Goal: Find contact information: Find contact information

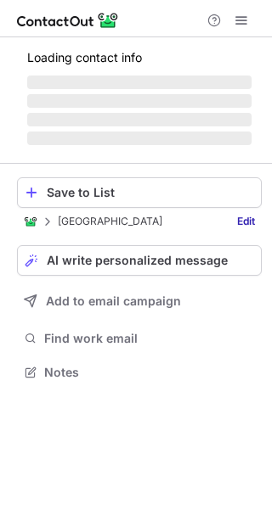
scroll to position [397, 272]
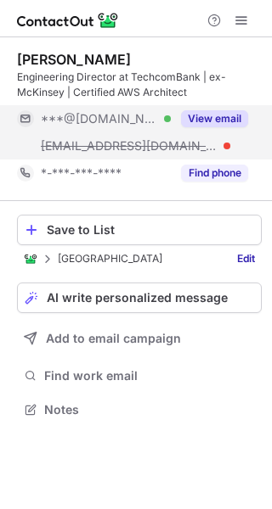
click at [202, 119] on button "View email" at bounding box center [214, 118] width 67 height 17
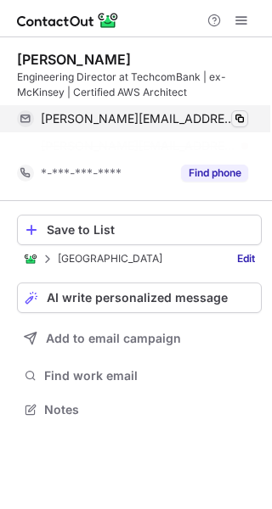
scroll to position [370, 272]
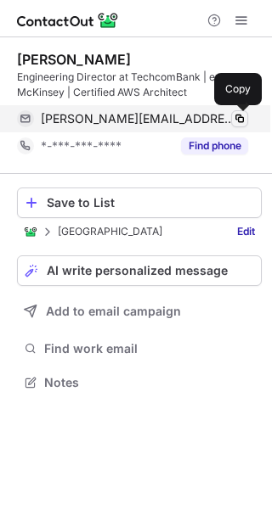
click at [239, 115] on span at bounding box center [240, 119] width 14 height 14
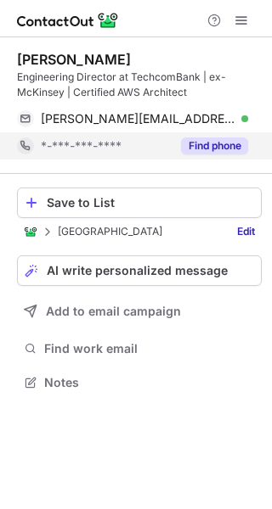
click at [223, 140] on button "Find phone" at bounding box center [214, 146] width 67 height 17
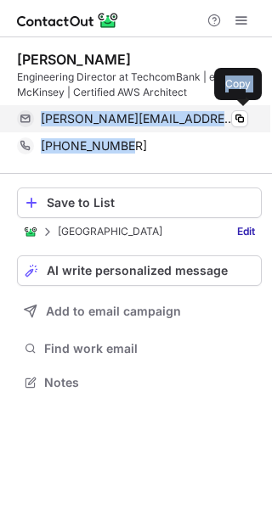
drag, startPoint x: 144, startPoint y: 149, endPoint x: 35, endPoint y: 116, distance: 114.2
click at [35, 116] on div "Ryan Nguyen Engineering Director at TechcomBank | ex-McKinsey | Certified AWS A…" at bounding box center [139, 105] width 244 height 109
copy div "duy.nguyenxuan@hotmail.com Verified Copy +84905744287"
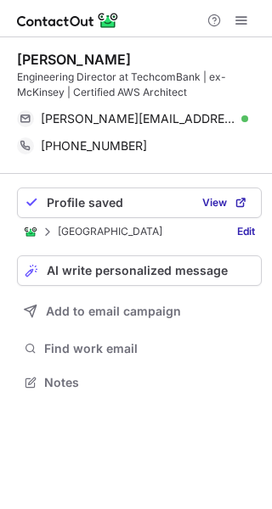
scroll to position [370, 272]
